Goal: Task Accomplishment & Management: Manage account settings

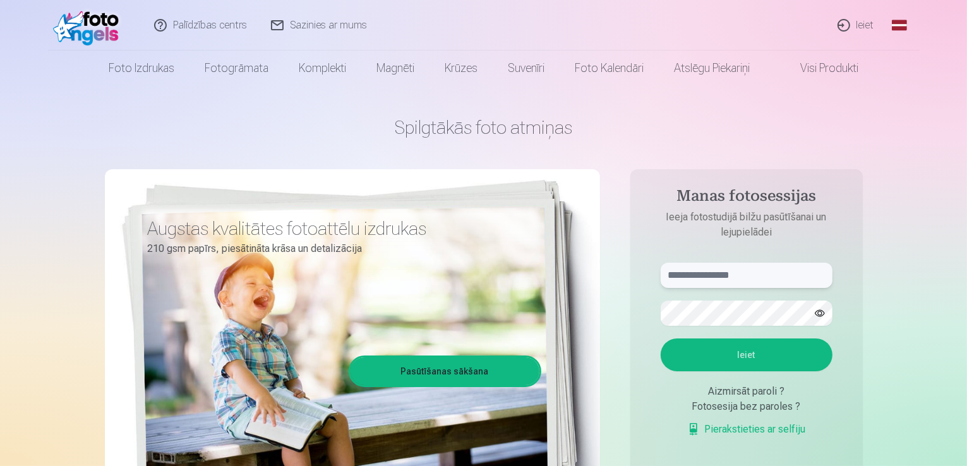
click at [676, 278] on input "text" at bounding box center [747, 275] width 172 height 25
type input "*"
type input "**********"
click at [720, 357] on button "Ieiet" at bounding box center [747, 355] width 172 height 33
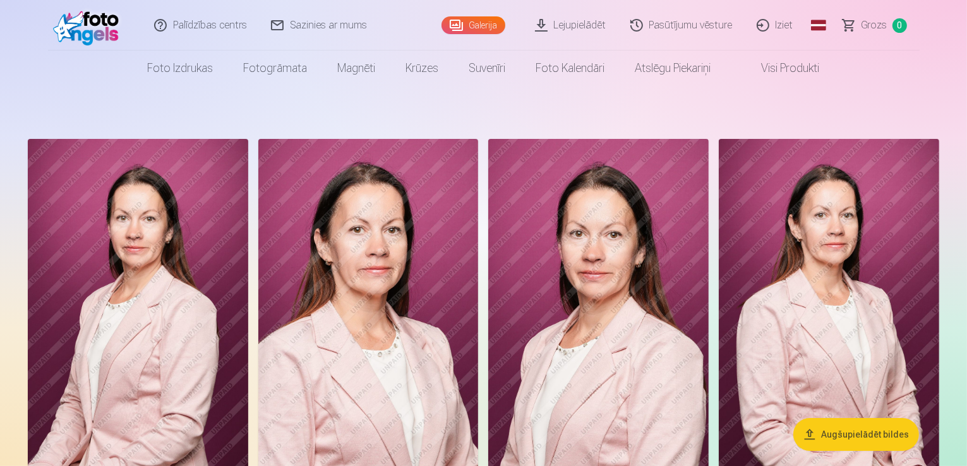
click at [248, 191] on img at bounding box center [138, 304] width 221 height 330
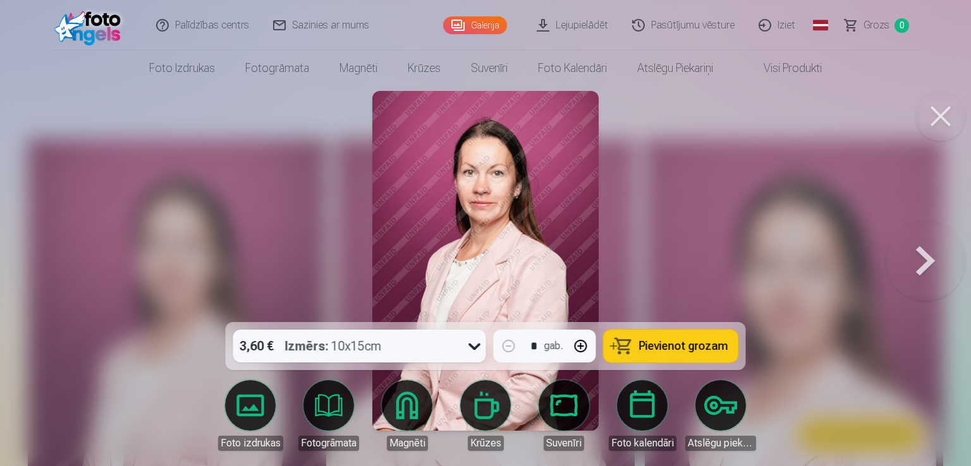
click at [508, 167] on img at bounding box center [485, 261] width 227 height 340
click at [551, 231] on img at bounding box center [485, 261] width 227 height 340
click at [339, 152] on div at bounding box center [485, 233] width 971 height 466
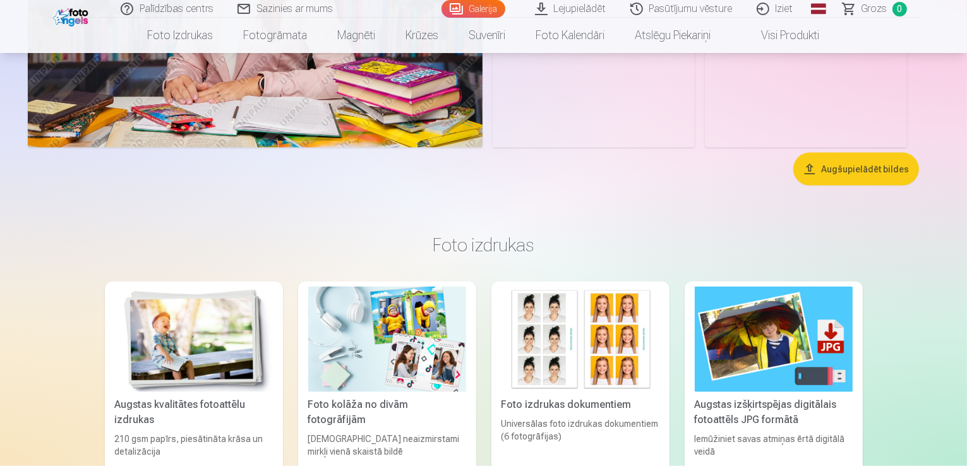
scroll to position [1757, 0]
